Goal: Task Accomplishment & Management: Manage account settings

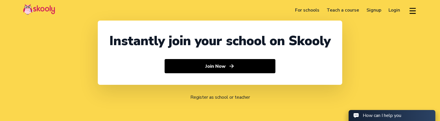
select select "91"
select select "[GEOGRAPHIC_DATA]"
select select "[GEOGRAPHIC_DATA]/[GEOGRAPHIC_DATA]"
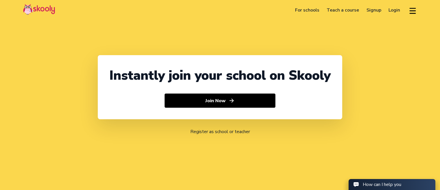
select select "91"
select select "[GEOGRAPHIC_DATA]"
select select "[GEOGRAPHIC_DATA]/[GEOGRAPHIC_DATA]"
click at [391, 11] on link "Login" at bounding box center [394, 9] width 19 height 9
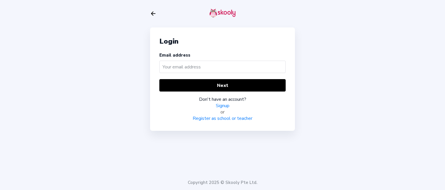
click at [175, 65] on input "text" at bounding box center [222, 67] width 126 height 12
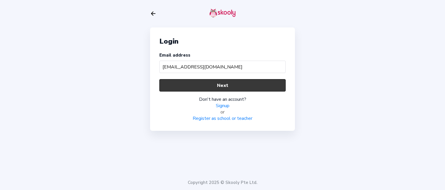
type input "barcatest@mailinator.com"
click at [214, 87] on button "Next" at bounding box center [222, 85] width 126 height 12
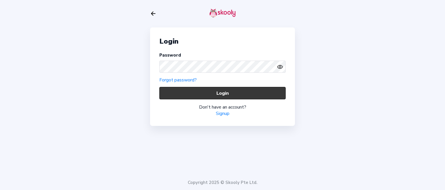
click at [218, 90] on button "Login" at bounding box center [222, 93] width 126 height 12
